Goal: Information Seeking & Learning: Find specific fact

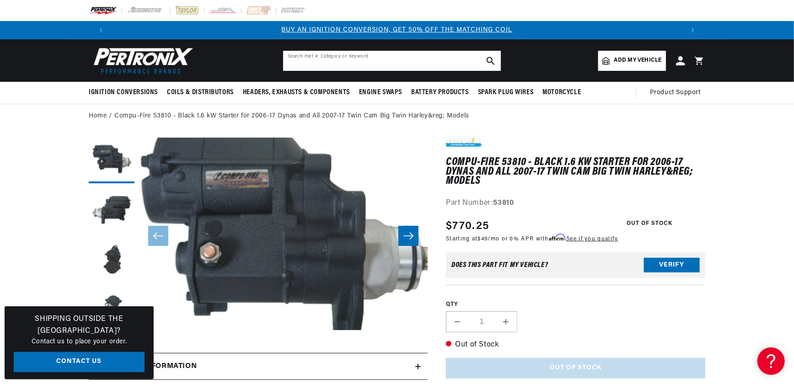
click at [299, 61] on input "text" at bounding box center [392, 61] width 218 height 20
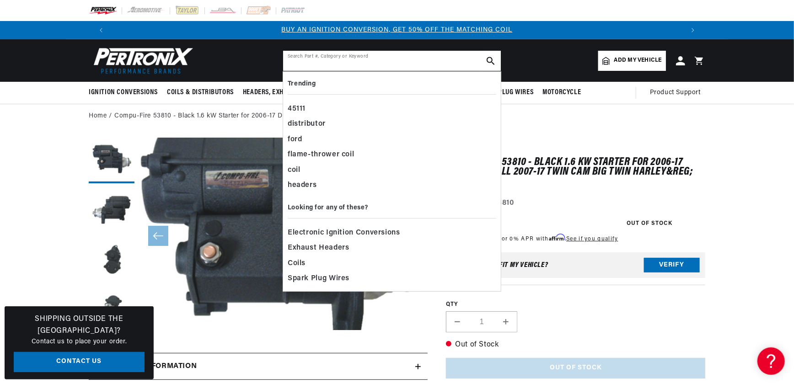
paste input "1"
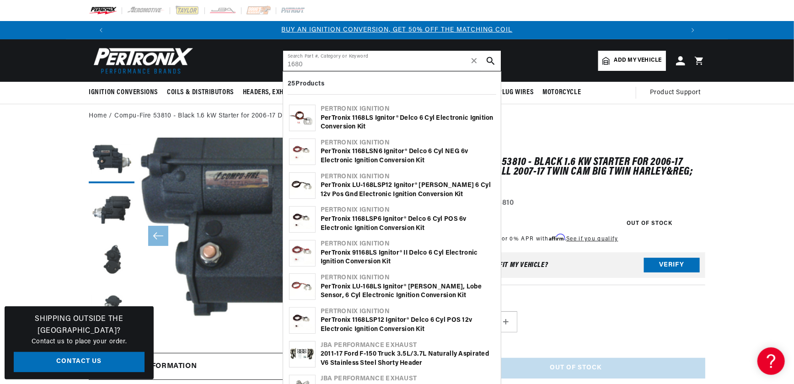
type input "1680"
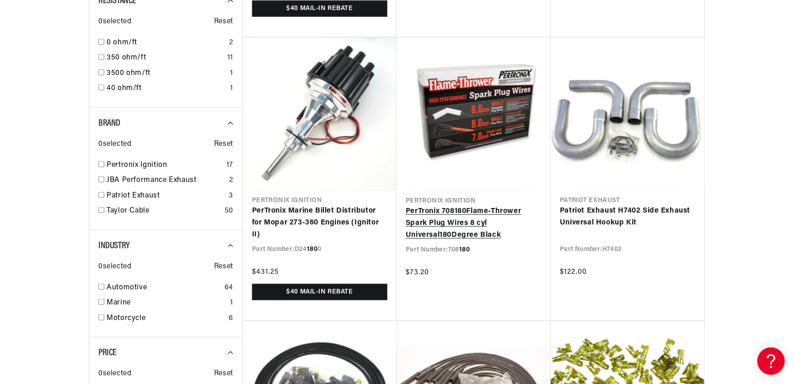
scroll to position [499, 0]
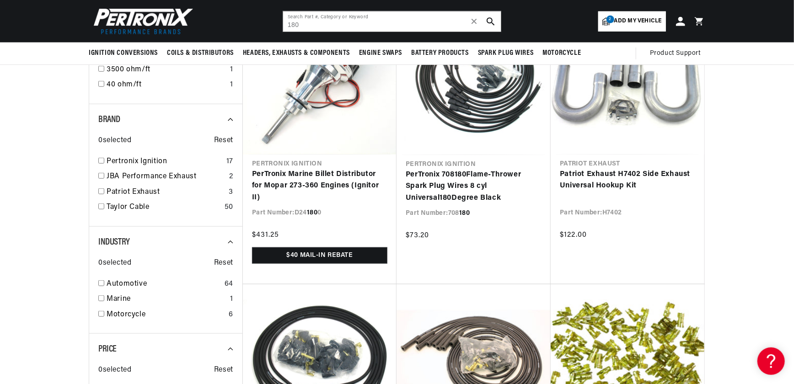
scroll to position [457, 0]
